Goal: Task Accomplishment & Management: Use online tool/utility

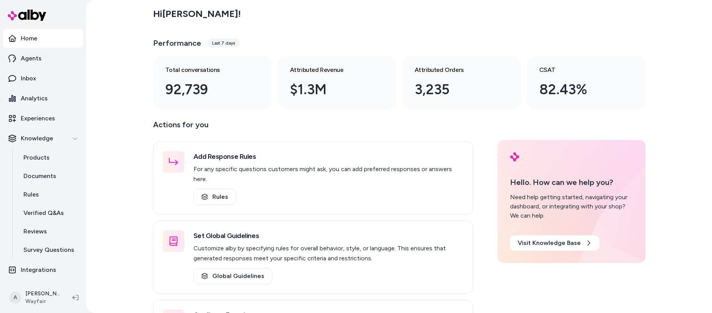
click at [312, 27] on div "Hi [PERSON_NAME] ! Performance Last 7 days Total conversations 92,739 Attribute…" at bounding box center [399, 56] width 492 height 106
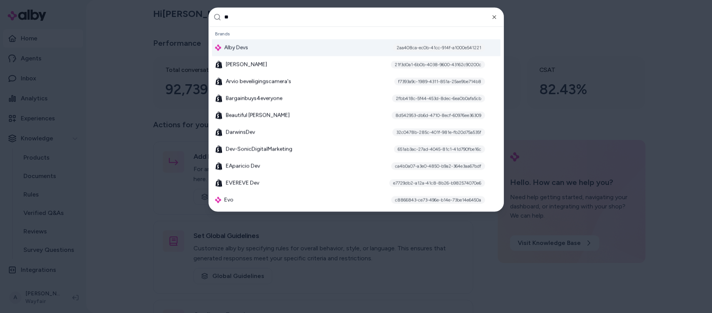
type input "***"
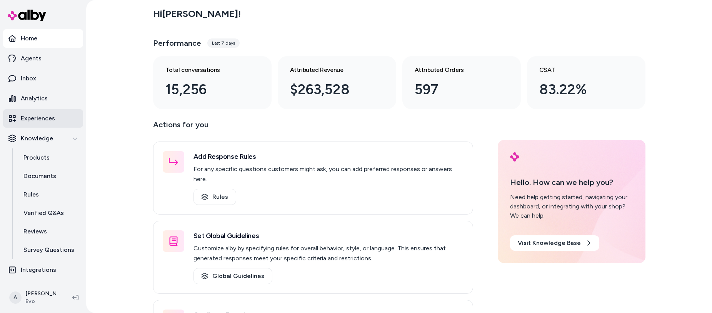
click at [42, 117] on p "Experiences" at bounding box center [38, 118] width 34 height 9
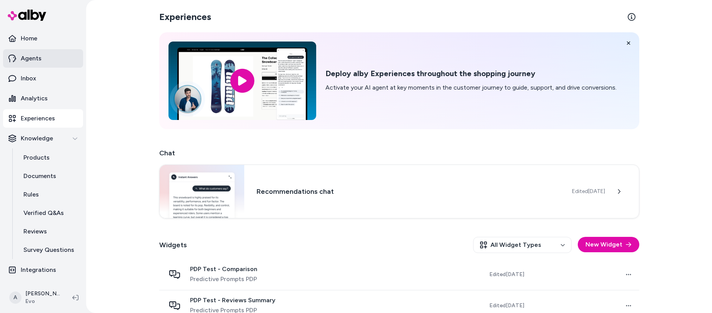
click at [39, 56] on p "Agents" at bounding box center [31, 58] width 21 height 9
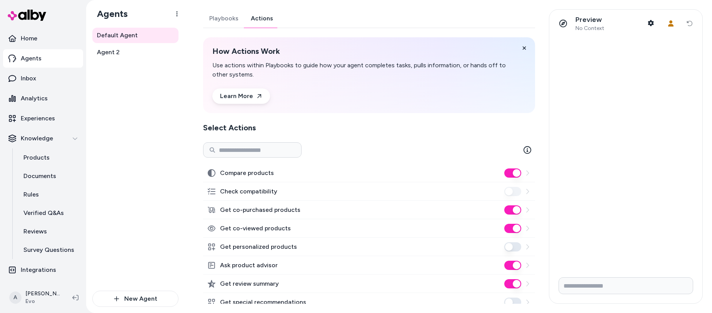
click at [258, 18] on link "Actions" at bounding box center [262, 18] width 35 height 18
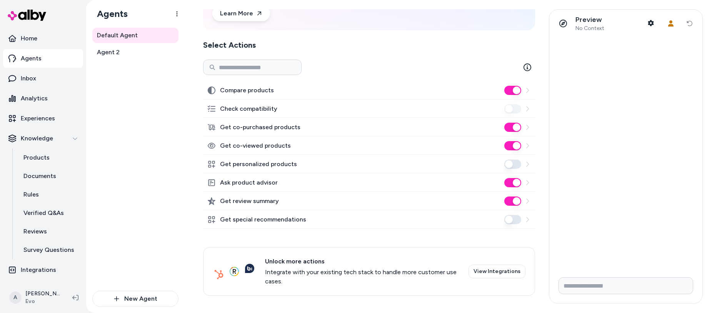
scroll to position [84, 0]
click at [139, 51] on link "Agent 2" at bounding box center [135, 52] width 86 height 15
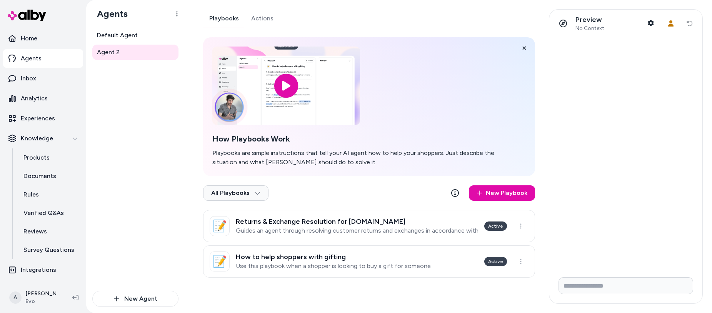
click at [270, 17] on link "Actions" at bounding box center [262, 18] width 35 height 18
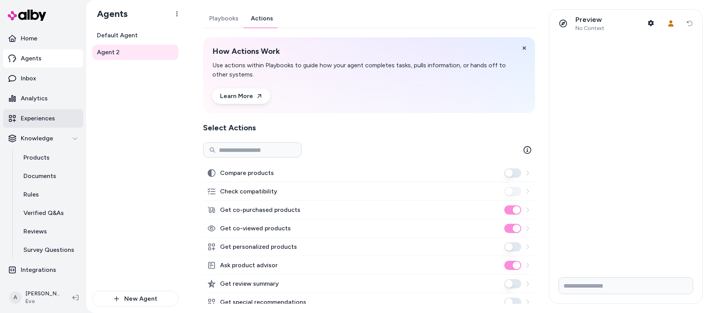
click at [46, 117] on p "Experiences" at bounding box center [38, 118] width 34 height 9
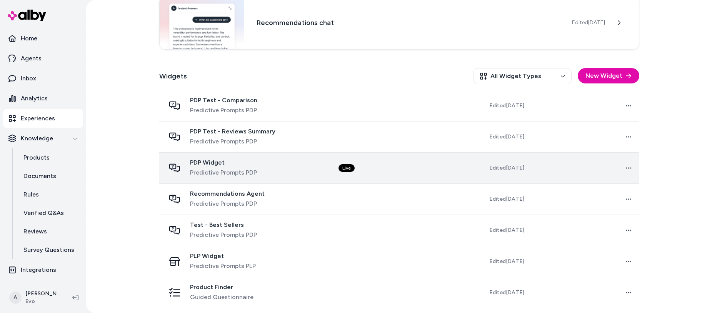
scroll to position [169, 0]
click at [339, 157] on td "Live" at bounding box center [386, 168] width 109 height 31
click at [275, 169] on div "PDP Widget Predictive Prompts PDP" at bounding box center [245, 168] width 161 height 18
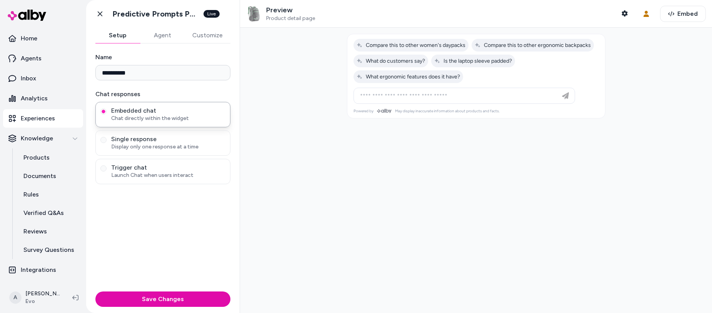
click at [164, 40] on button "Agent" at bounding box center [162, 35] width 45 height 15
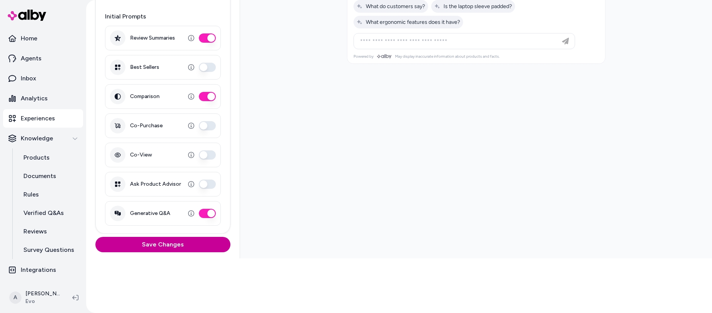
scroll to position [136, 0]
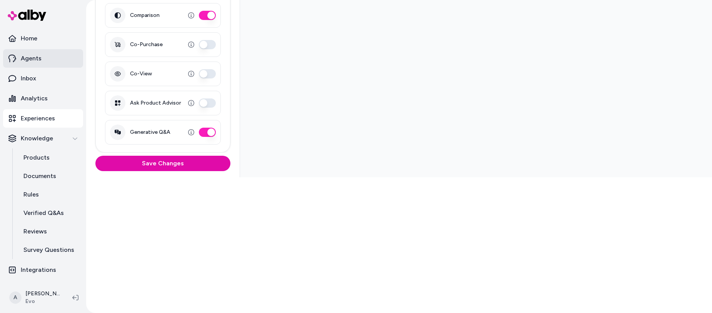
click at [34, 60] on p "Agents" at bounding box center [31, 58] width 21 height 9
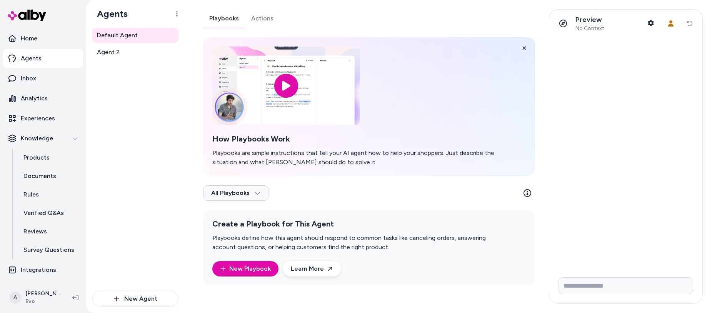
click at [259, 17] on link "Actions" at bounding box center [262, 18] width 35 height 18
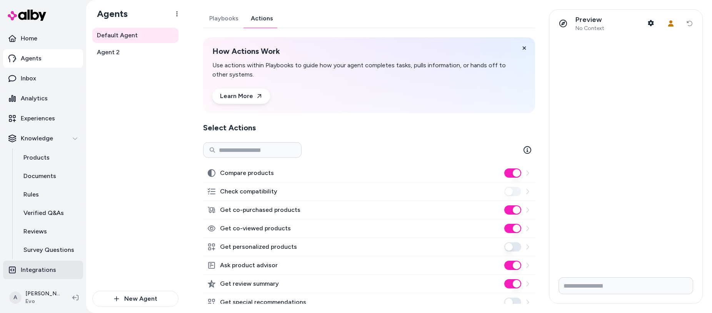
click at [57, 267] on link "Integrations" at bounding box center [43, 270] width 80 height 18
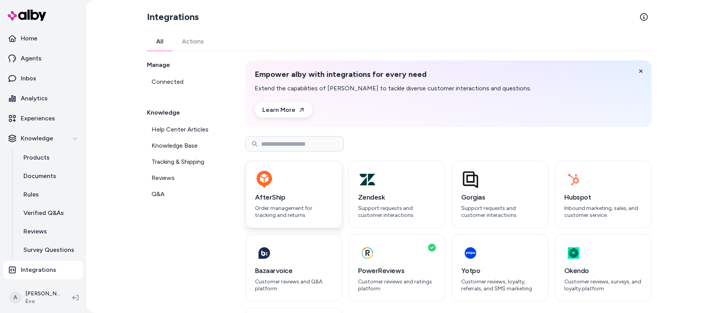
click at [284, 191] on div "AfterShip Order management for tracking and returns" at bounding box center [293, 194] width 97 height 67
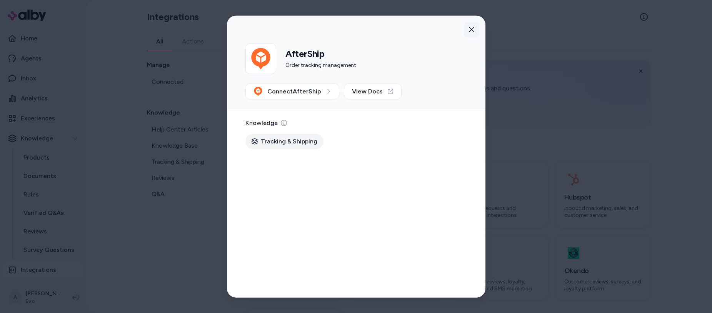
click at [471, 27] on icon "button" at bounding box center [472, 30] width 6 height 6
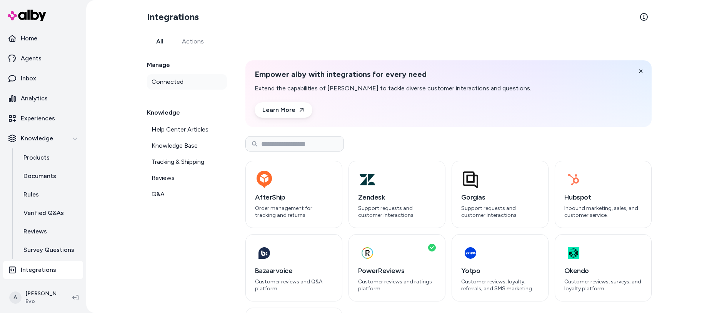
click at [180, 83] on link "Connected" at bounding box center [187, 81] width 80 height 15
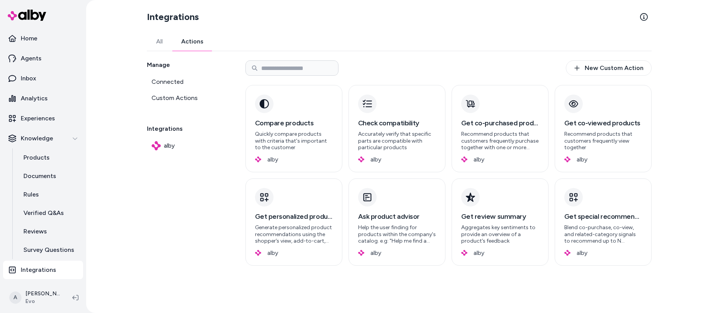
click at [200, 40] on link "Actions" at bounding box center [192, 41] width 41 height 18
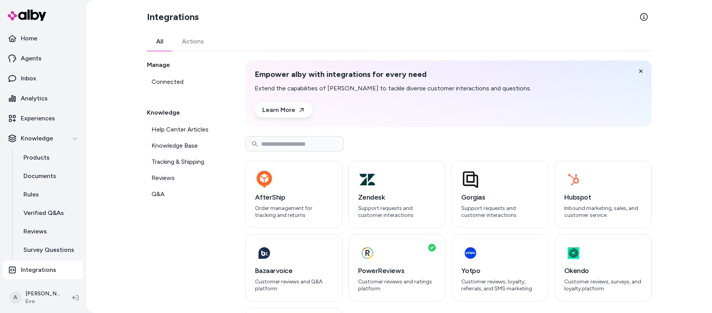
click at [163, 37] on link "All" at bounding box center [160, 41] width 26 height 18
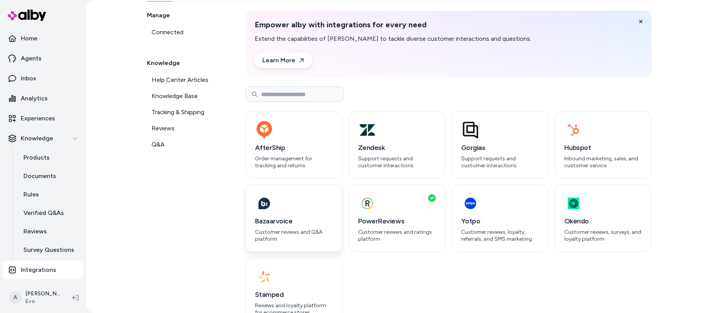
scroll to position [62, 0]
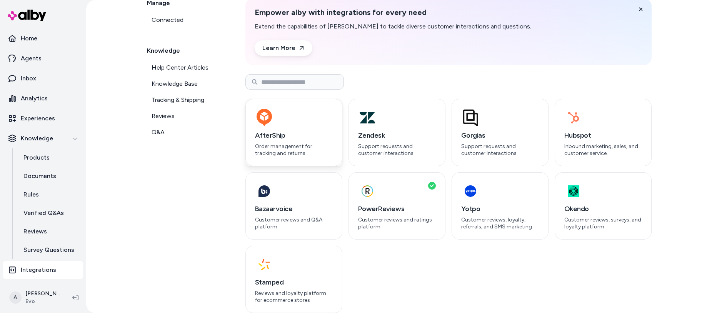
click at [285, 129] on div "AfterShip Order management for tracking and returns" at bounding box center [293, 132] width 97 height 67
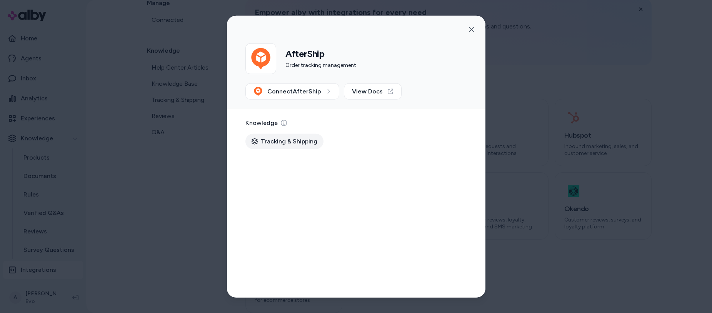
click at [277, 140] on span "Tracking & Shipping" at bounding box center [289, 141] width 57 height 9
drag, startPoint x: 249, startPoint y: 142, endPoint x: 365, endPoint y: 140, distance: 116.2
click at [365, 140] on div "Tracking & Shipping" at bounding box center [356, 141] width 222 height 15
click at [317, 95] on span "Connect AfterShip" at bounding box center [294, 91] width 54 height 9
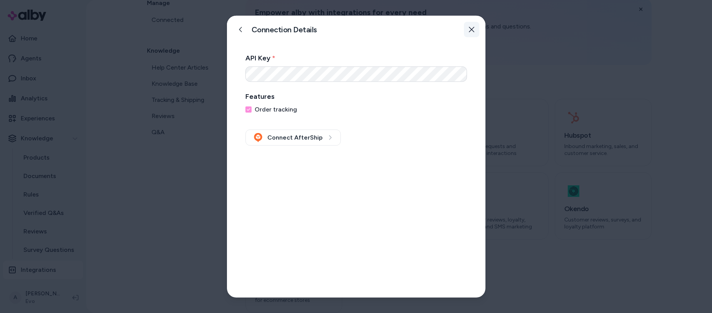
click at [474, 30] on icon "button" at bounding box center [472, 30] width 6 height 6
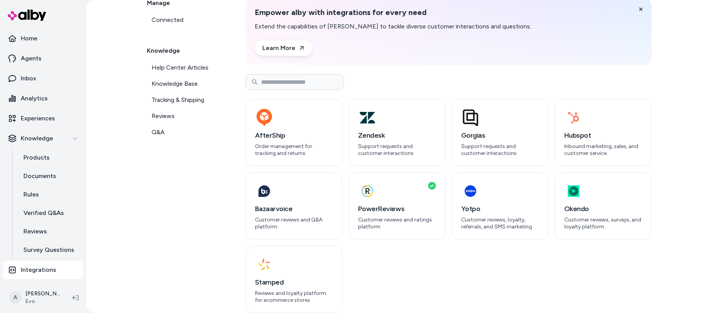
click at [551, 35] on div "Empower alby with integrations for every need Extend the capabilities of alby t…" at bounding box center [448, 31] width 406 height 67
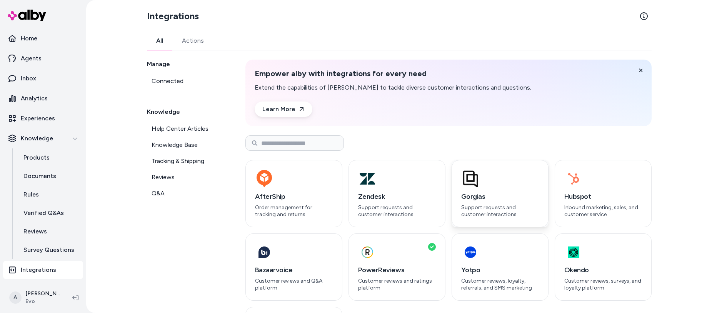
scroll to position [0, 0]
click at [33, 40] on p "Home" at bounding box center [29, 38] width 17 height 9
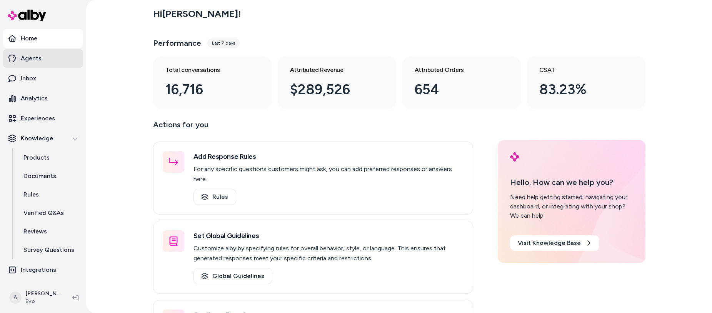
click at [36, 60] on p "Agents" at bounding box center [31, 58] width 21 height 9
